Goal: Task Accomplishment & Management: Use online tool/utility

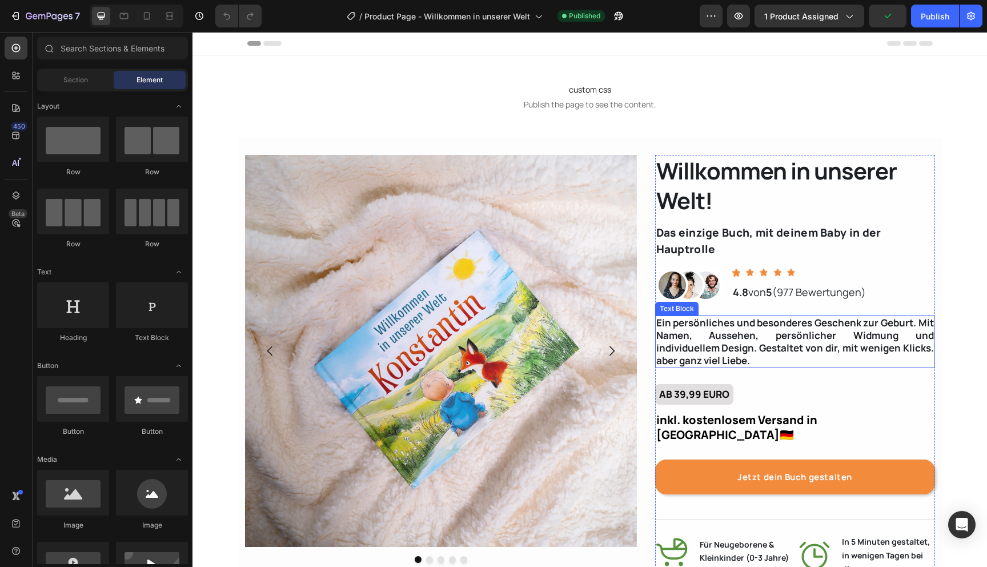
click at [906, 353] on p "Ein persönliches und besonderes Geschenk zur Geburt. Mit Namen, Aussehen, persö…" at bounding box center [796, 342] width 278 height 50
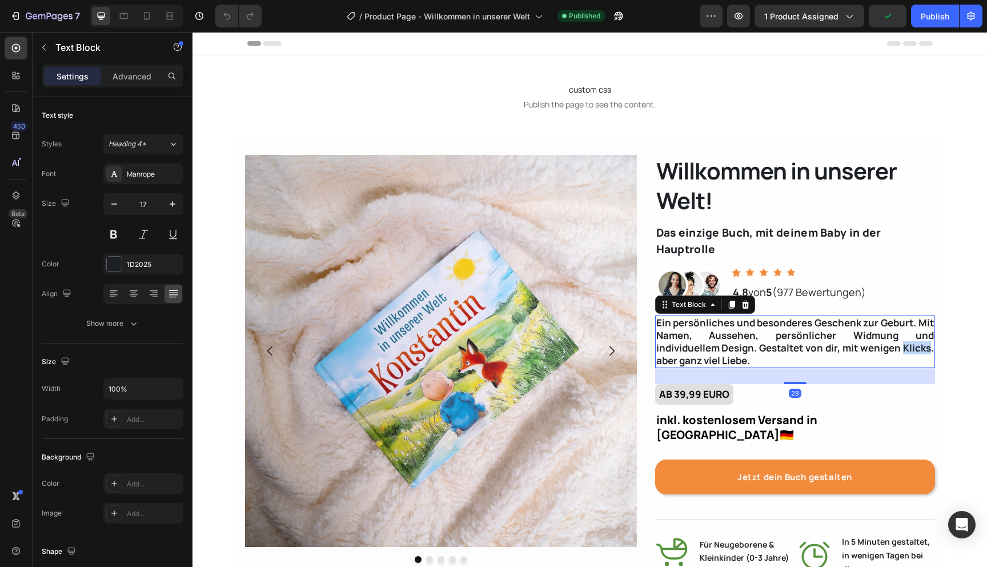
click at [906, 353] on p "Ein persönliches und besonderes Geschenk zur Geburt. Mit Namen, Aussehen, persö…" at bounding box center [796, 342] width 278 height 50
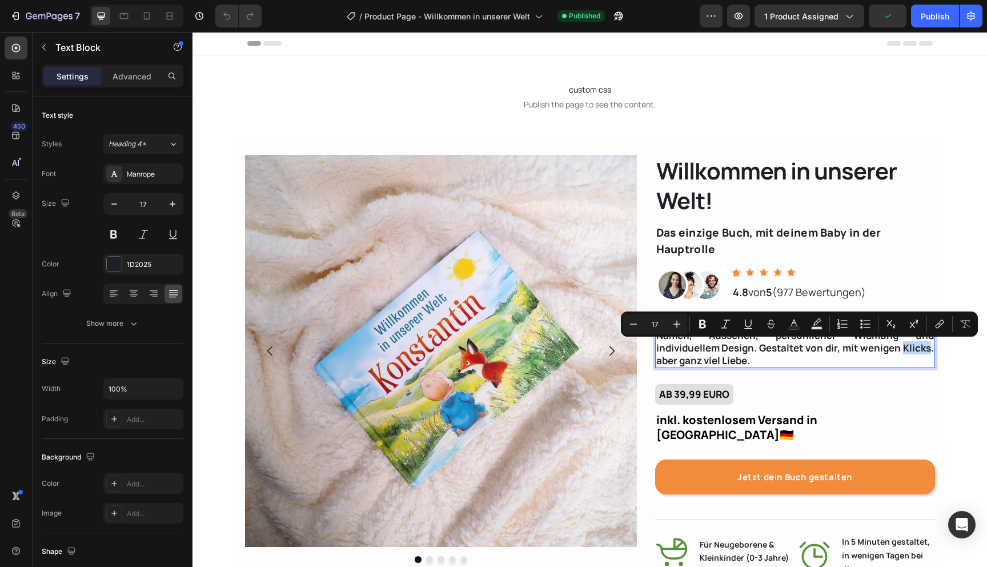
click at [909, 353] on p "Ein persönliches und besonderes Geschenk zur Geburt. Mit Namen, Aussehen, persö…" at bounding box center [796, 342] width 278 height 50
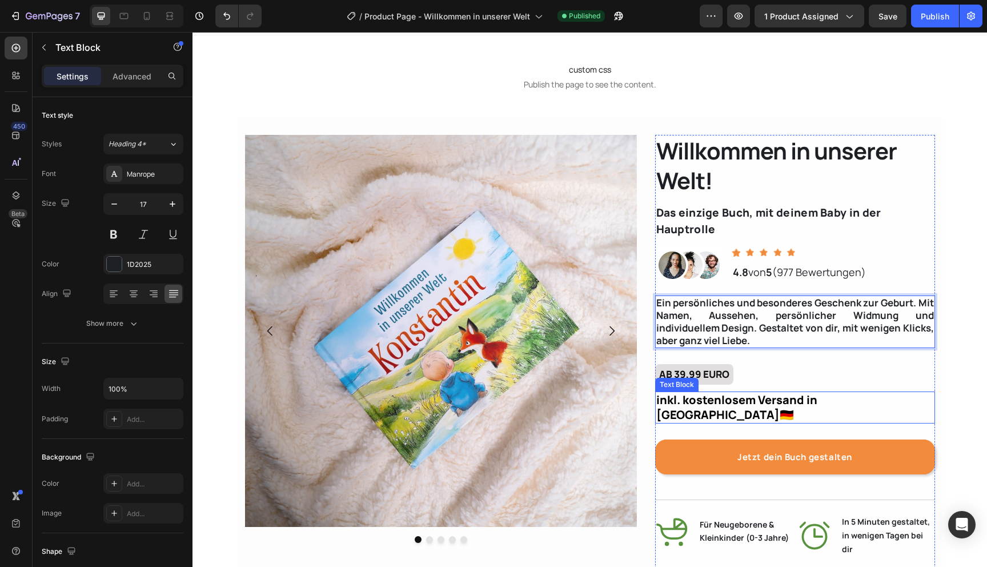
scroll to position [21, 0]
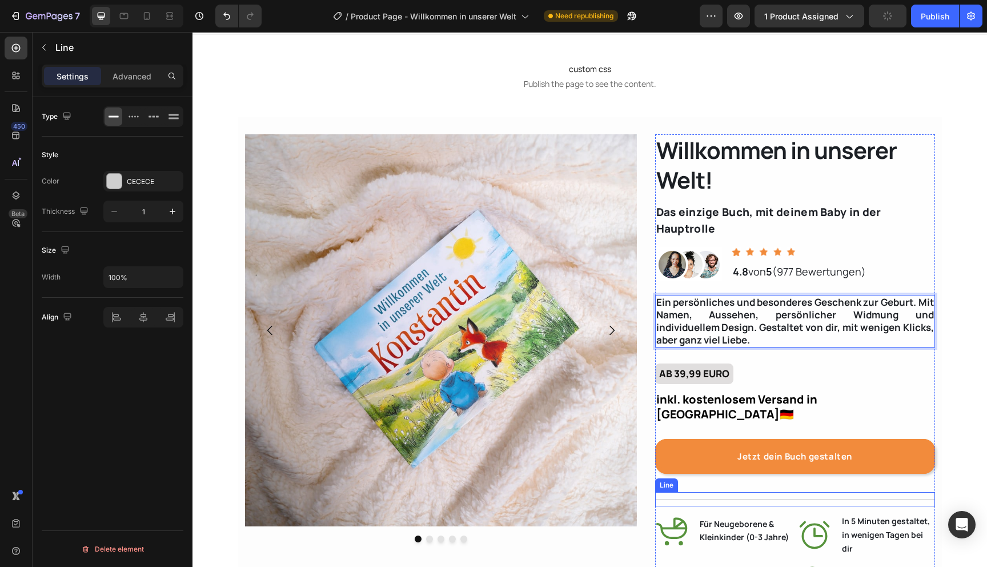
click at [793, 492] on div "Title Line" at bounding box center [795, 499] width 280 height 14
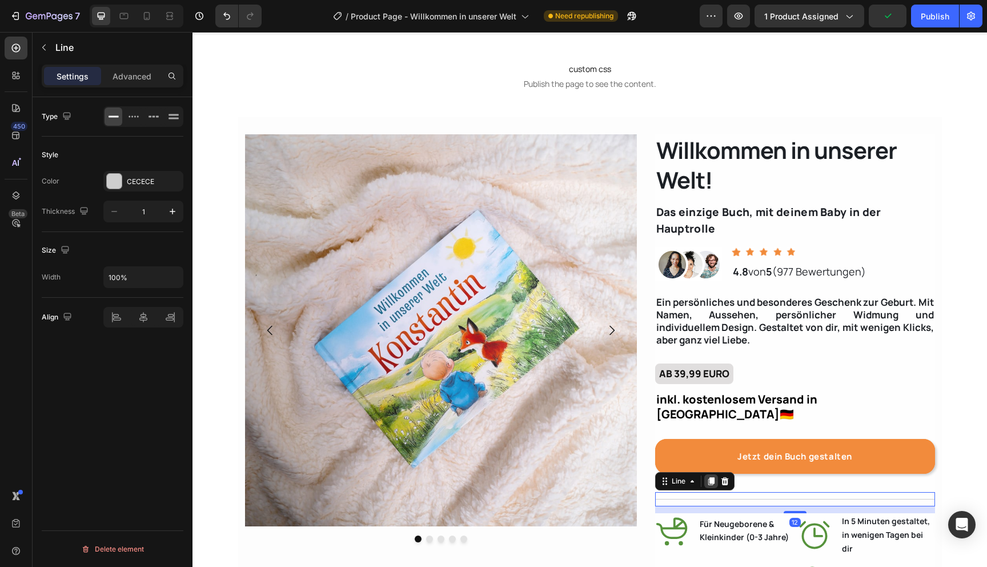
click at [707, 477] on icon at bounding box center [711, 481] width 9 height 9
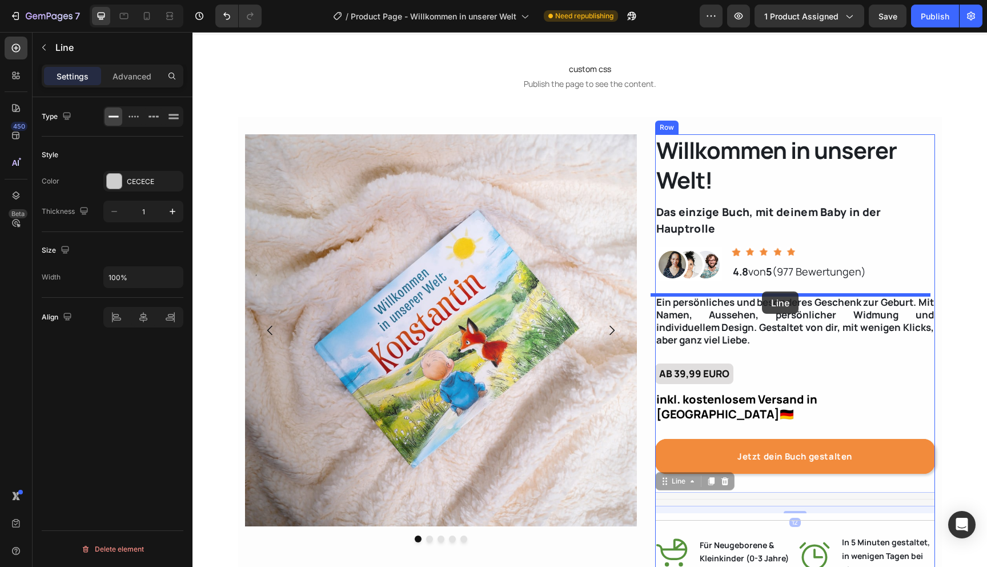
drag, startPoint x: 779, startPoint y: 482, endPoint x: 762, endPoint y: 291, distance: 191.0
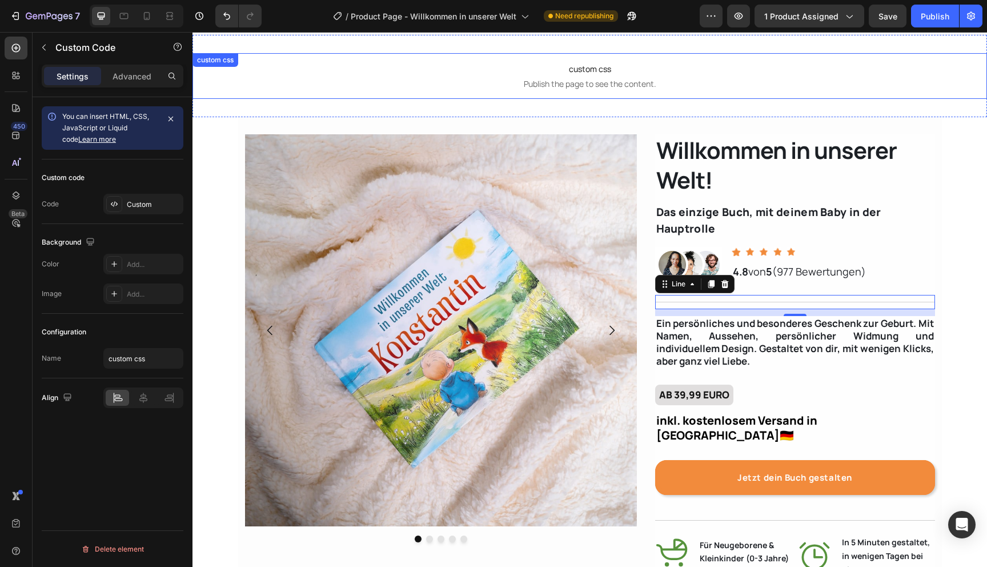
click at [707, 97] on p "custom css Publish the page to see the content." at bounding box center [590, 76] width 795 height 46
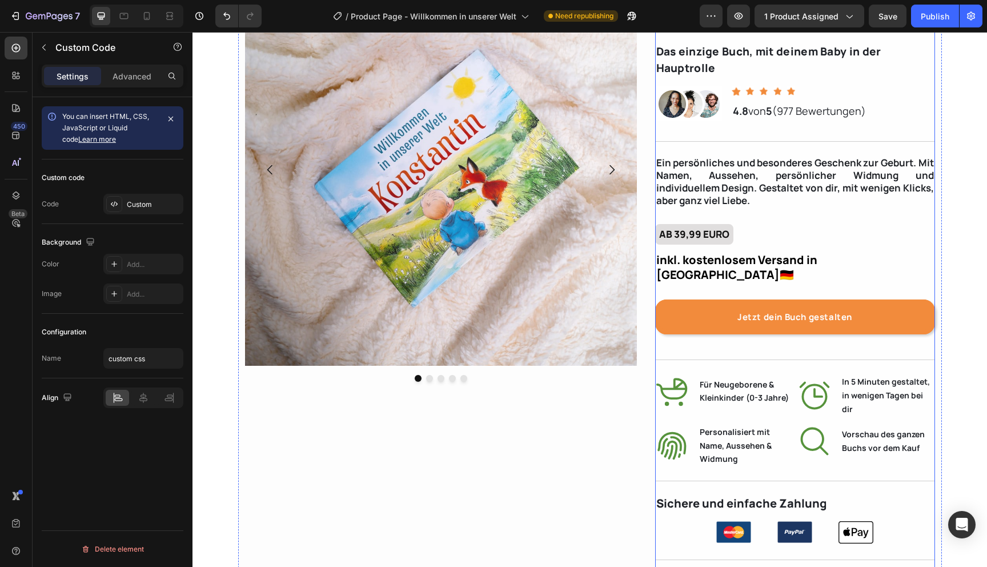
scroll to position [153, 0]
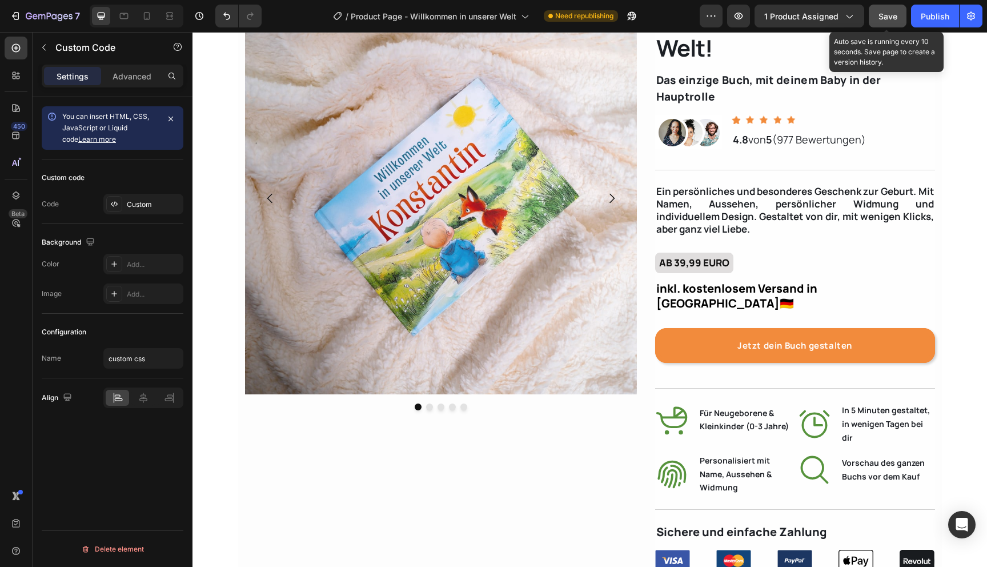
click at [886, 15] on span "Save" at bounding box center [888, 16] width 19 height 10
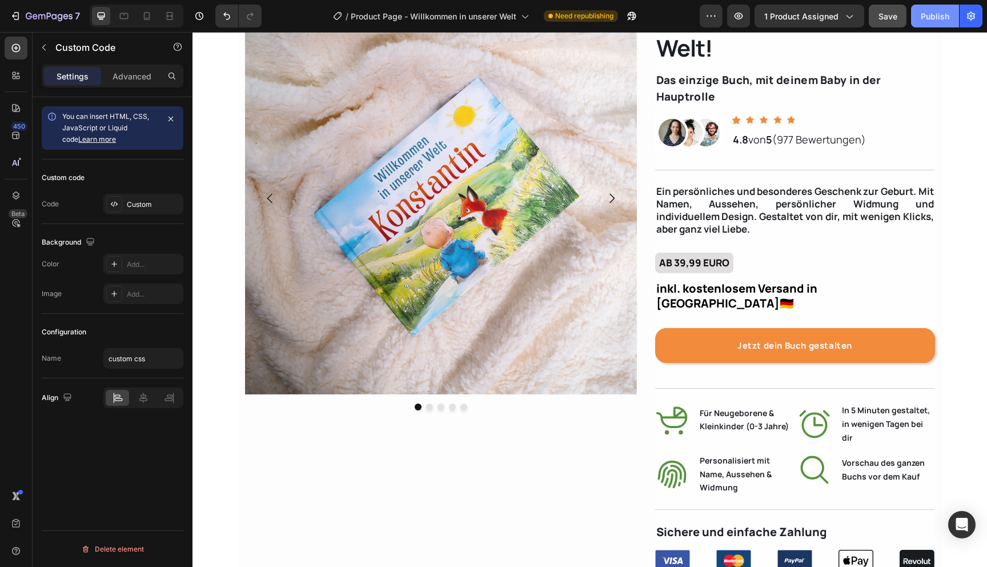
click at [932, 19] on div "Publish" at bounding box center [935, 16] width 29 height 12
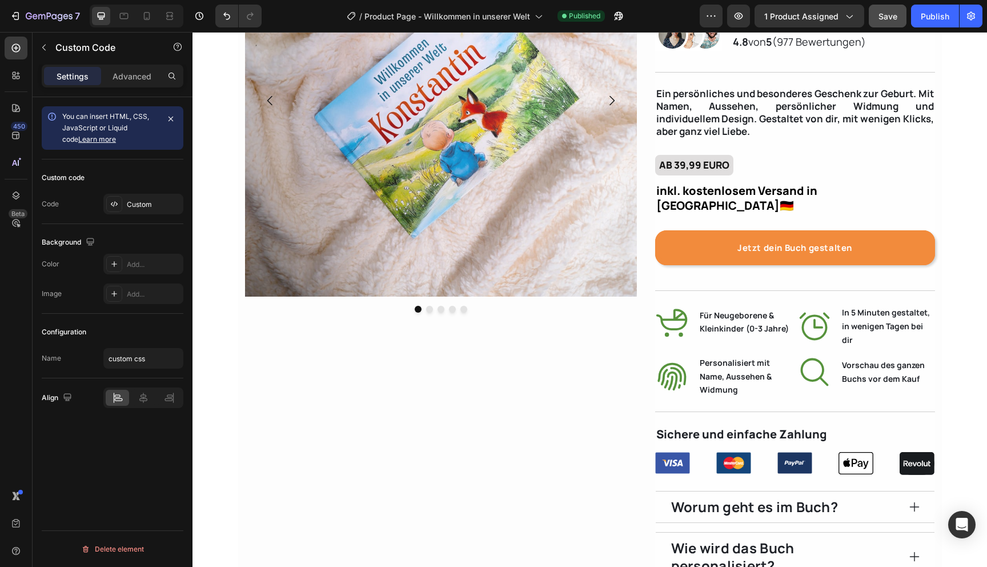
scroll to position [0, 0]
